Goal: Communication & Community: Answer question/provide support

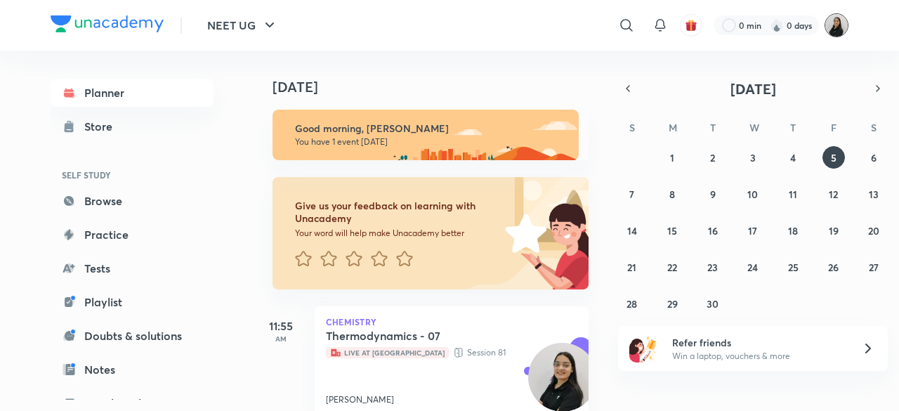
click at [835, 32] on img at bounding box center [837, 25] width 24 height 24
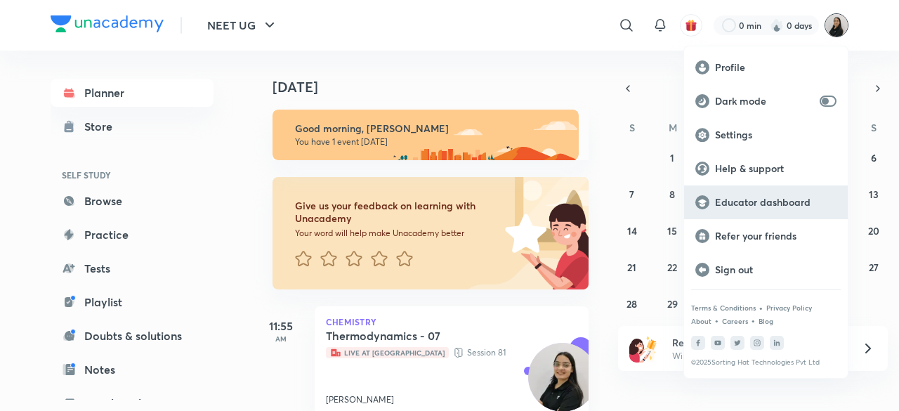
click at [747, 207] on p "Educator dashboard" at bounding box center [776, 202] width 122 height 13
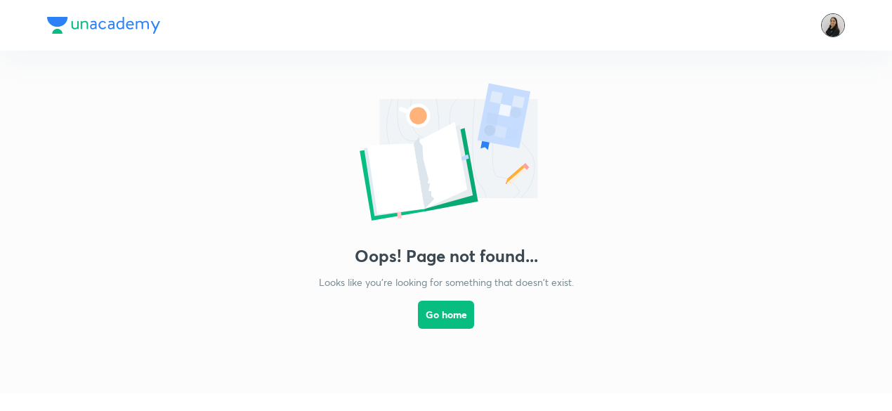
click at [836, 34] on img at bounding box center [833, 25] width 24 height 24
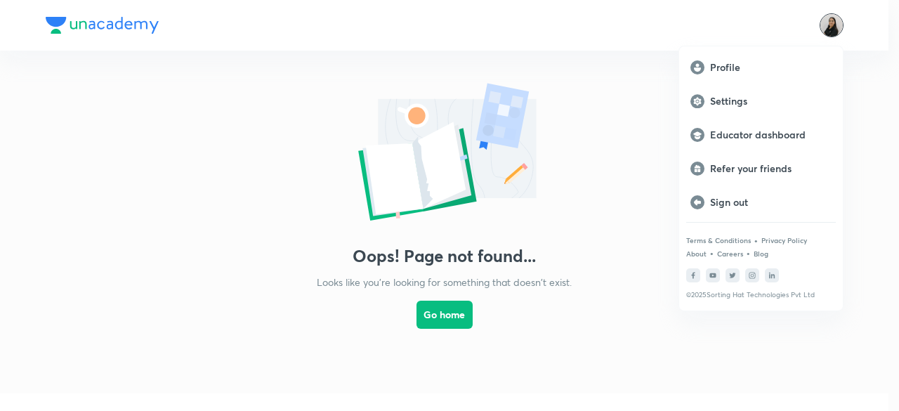
click at [803, 136] on p "Educator dashboard" at bounding box center [771, 135] width 122 height 13
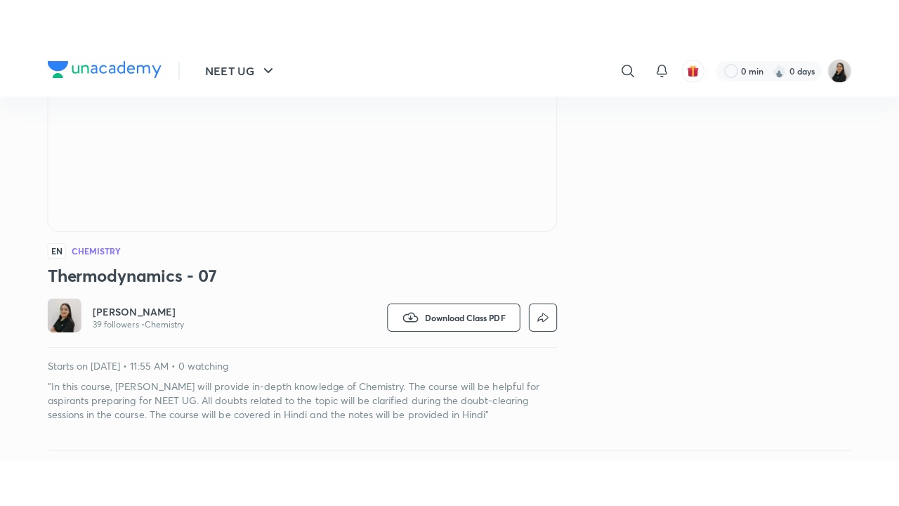
scroll to position [251, 0]
